Goal: Task Accomplishment & Management: Complete application form

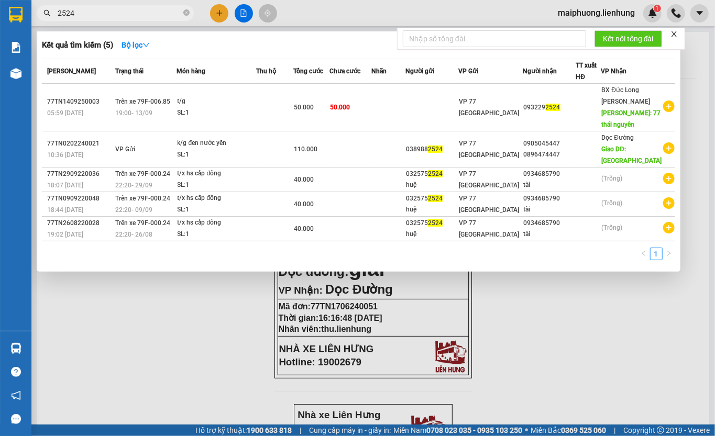
click at [105, 17] on input "2524" at bounding box center [120, 13] width 124 height 12
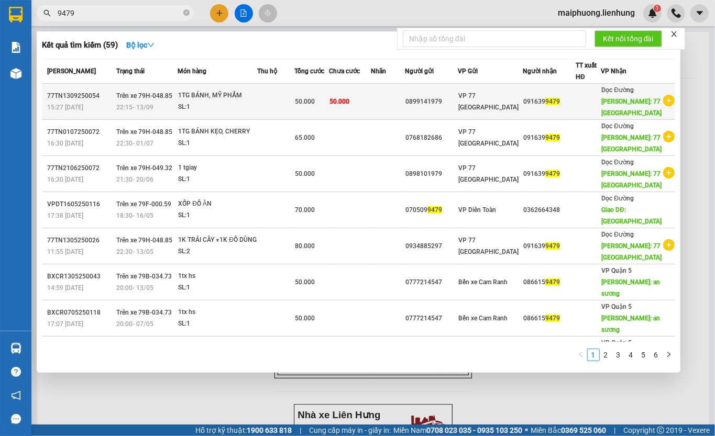
type input "9479"
click at [342, 107] on td "50.000" at bounding box center [350, 102] width 42 height 36
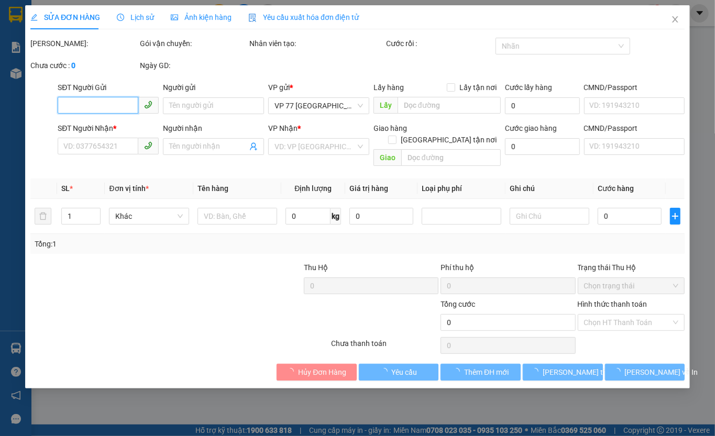
type input "0899141979"
type input "0916399479"
type input "77 [GEOGRAPHIC_DATA]"
type input "50.000"
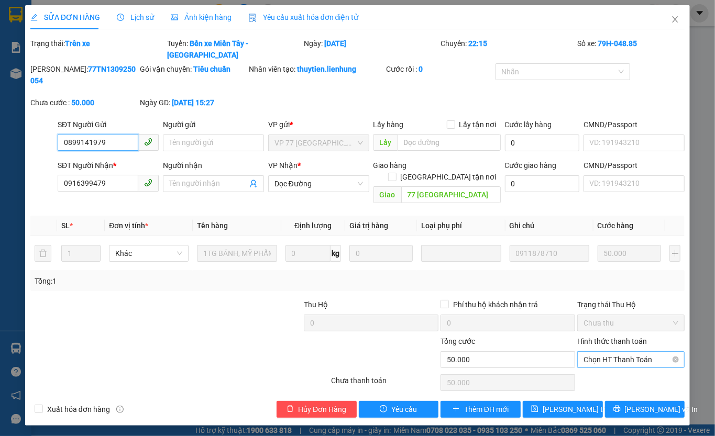
click at [631, 352] on span "Chọn HT Thanh Toán" at bounding box center [630, 360] width 95 height 16
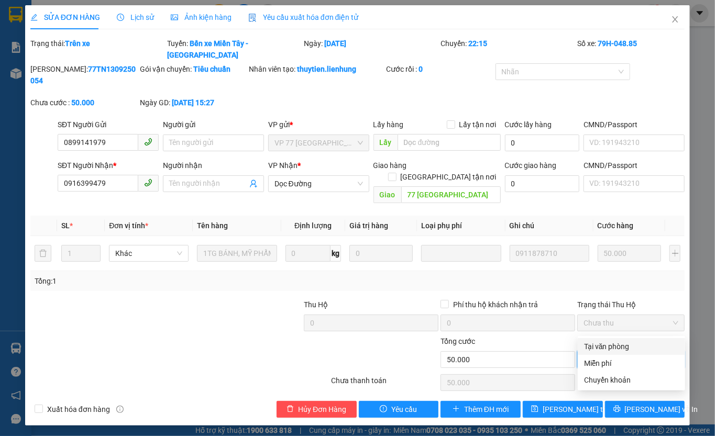
click at [608, 352] on div "Tại văn phòng" at bounding box center [631, 347] width 95 height 12
type input "0"
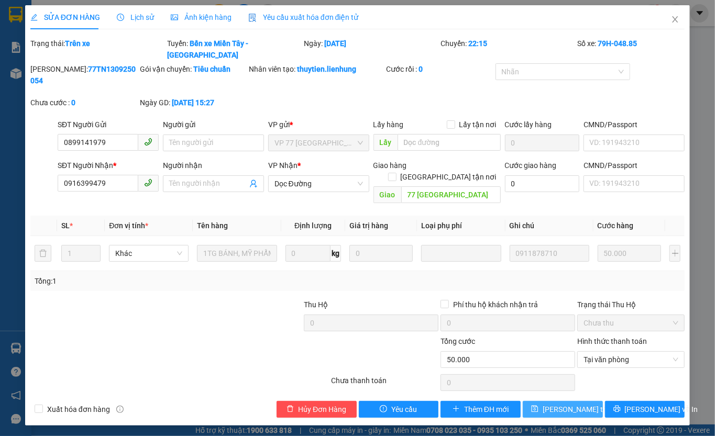
click at [568, 401] on button "[PERSON_NAME] thay đổi" at bounding box center [563, 409] width 80 height 17
